Goal: Task Accomplishment & Management: Manage account settings

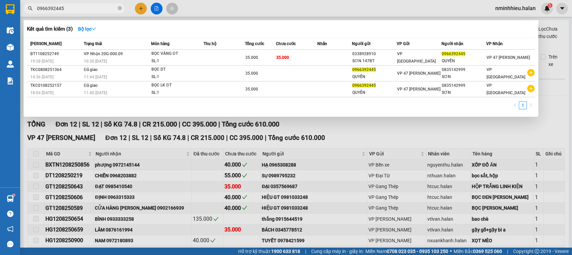
click at [120, 9] on icon "close-circle" at bounding box center [120, 8] width 4 height 4
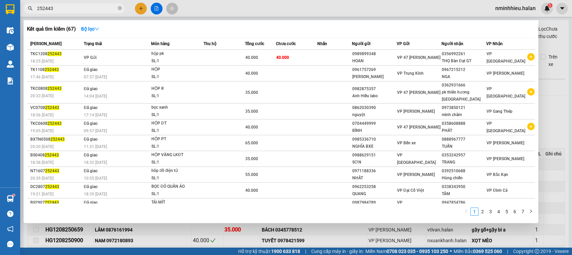
type input "252443"
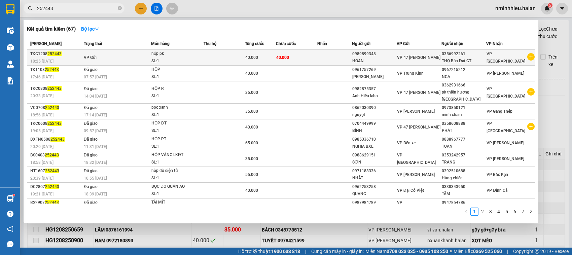
click at [195, 63] on div "SL: 1" at bounding box center [176, 61] width 50 height 7
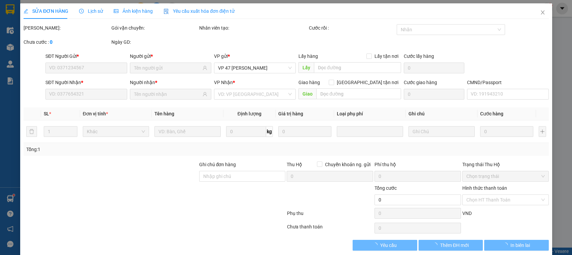
type input "0989899348"
type input "0356992261"
type input "40.000"
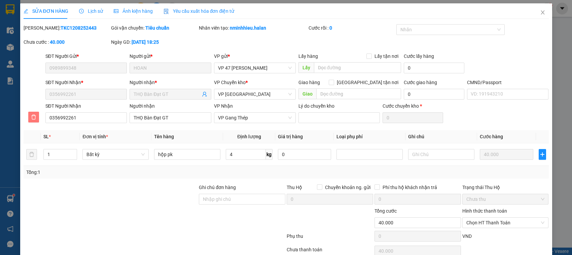
drag, startPoint x: 29, startPoint y: 120, endPoint x: 35, endPoint y: 120, distance: 5.4
click at [29, 120] on button "button" at bounding box center [33, 117] width 11 height 11
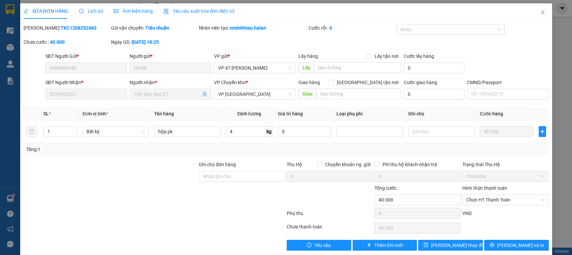
scroll to position [9, 0]
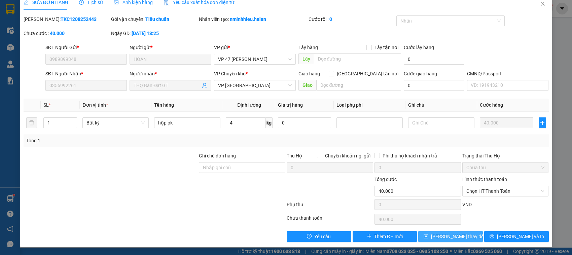
click at [436, 233] on button "[PERSON_NAME] thay đổi" at bounding box center [450, 236] width 65 height 11
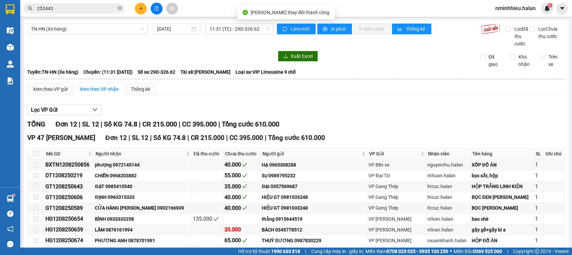
click at [83, 5] on input "252443" at bounding box center [76, 8] width 79 height 7
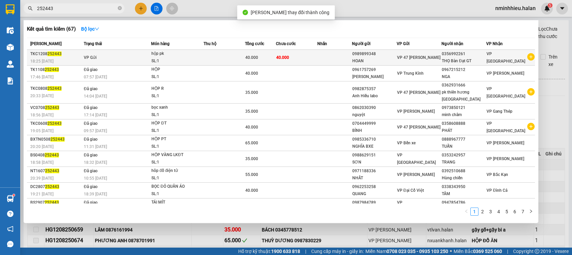
click at [284, 57] on span "40.000" at bounding box center [282, 57] width 13 height 5
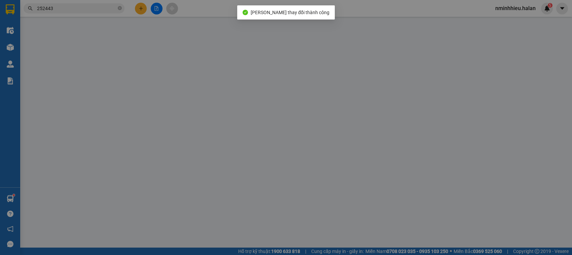
type input "0989899348"
type input "0356992261"
type input "40.000"
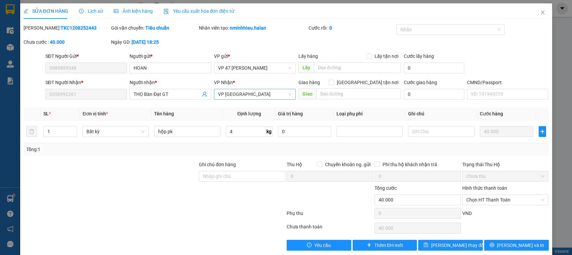
click at [248, 92] on span "VP [GEOGRAPHIC_DATA]" at bounding box center [255, 94] width 74 height 10
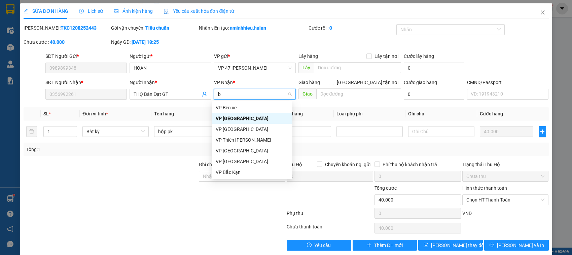
type input "ba"
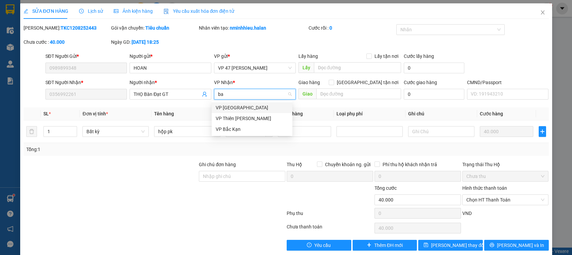
click at [237, 109] on div "VP [GEOGRAPHIC_DATA]" at bounding box center [252, 107] width 73 height 7
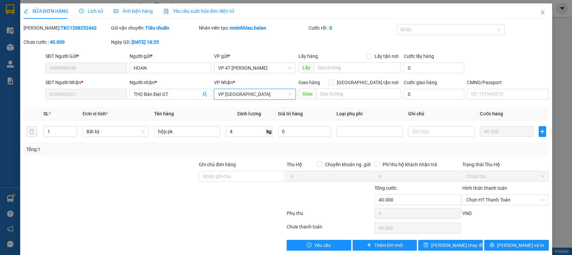
scroll to position [9, 0]
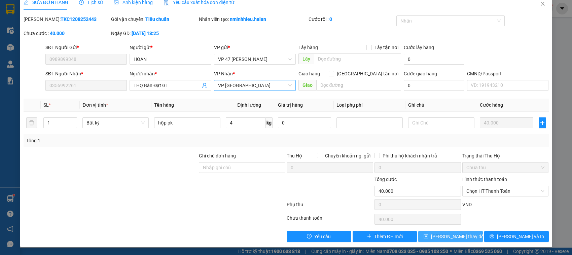
click at [466, 234] on button "[PERSON_NAME] thay đổi" at bounding box center [450, 236] width 65 height 11
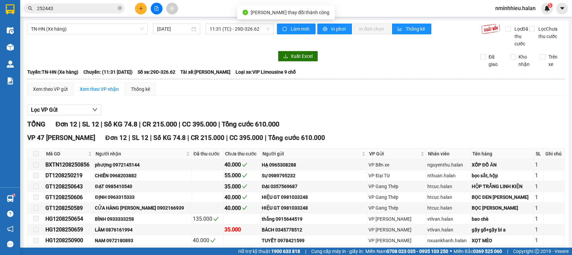
click at [64, 9] on input "252443" at bounding box center [76, 8] width 79 height 7
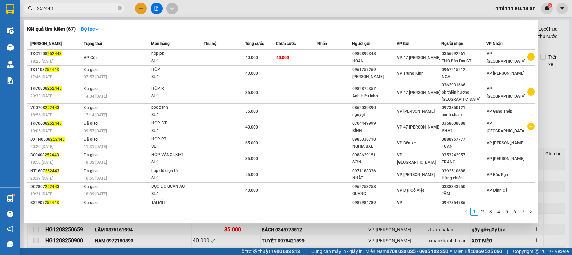
click at [63, 8] on input "252443" at bounding box center [76, 8] width 79 height 7
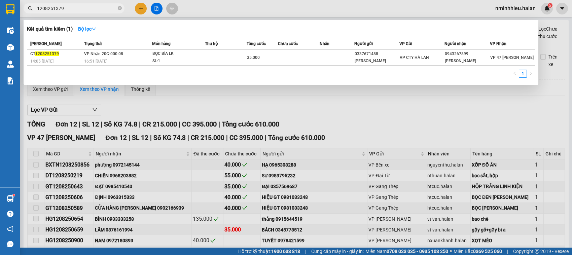
type input "1208251379"
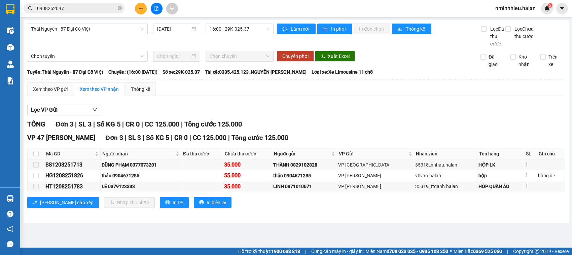
click at [76, 8] on input "0908252097" at bounding box center [76, 8] width 79 height 7
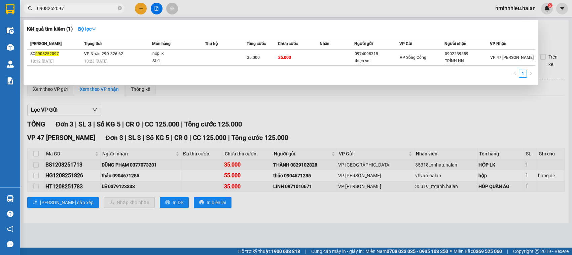
click at [76, 8] on input "0908252097" at bounding box center [76, 8] width 79 height 7
type input "1208250065"
